Goal: Entertainment & Leisure: Consume media (video, audio)

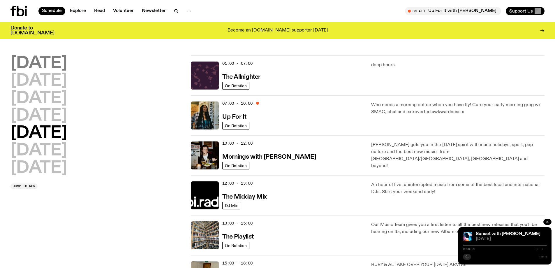
click at [39, 63] on h2 "[DATE]" at bounding box center [38, 63] width 57 height 16
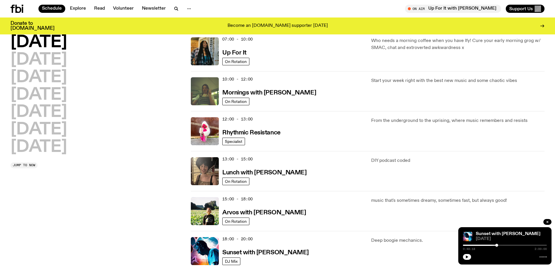
scroll to position [133, 0]
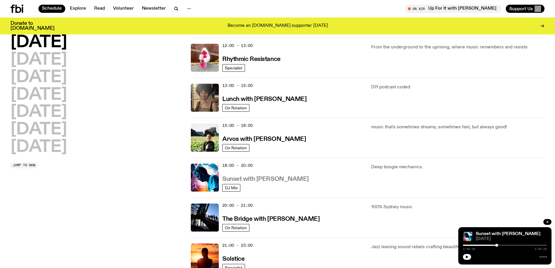
click at [242, 177] on h3 "Sunset with [PERSON_NAME]" at bounding box center [265, 179] width 87 height 6
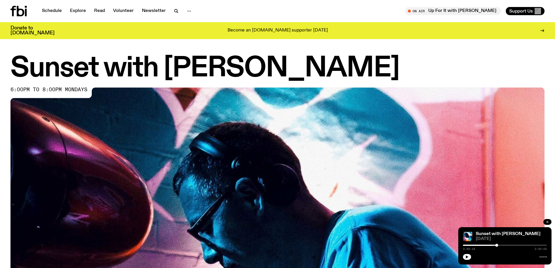
click at [545, 220] on button "button" at bounding box center [547, 222] width 8 height 6
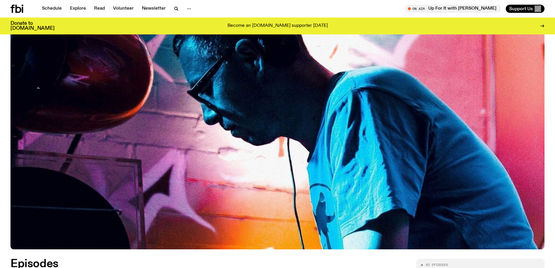
scroll to position [260, 0]
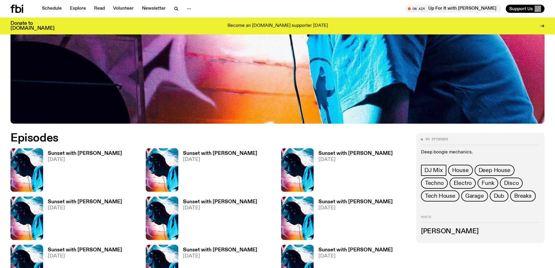
click at [87, 154] on h3 "Sunset with [PERSON_NAME]" at bounding box center [85, 153] width 74 height 5
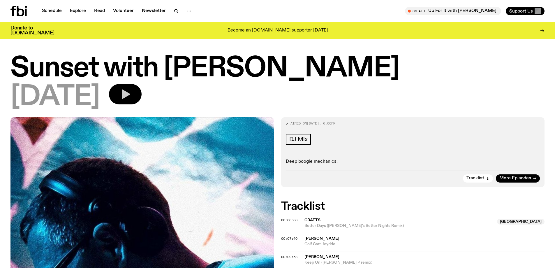
click at [142, 92] on button "button" at bounding box center [125, 94] width 33 height 20
